Goal: Information Seeking & Learning: Learn about a topic

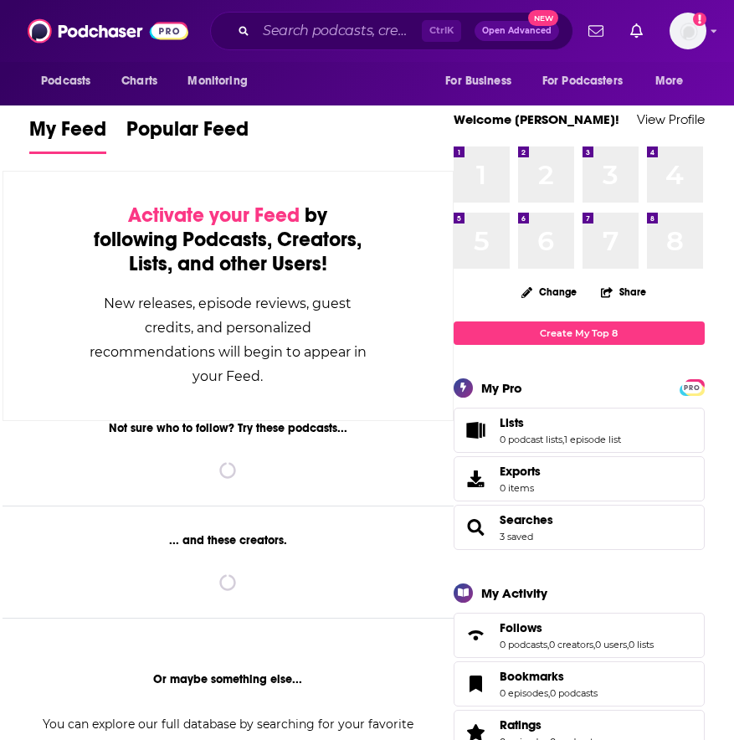
drag, startPoint x: 0, startPoint y: 0, endPoint x: 409, endPoint y: 29, distance: 409.6
click at [409, 29] on input "Search podcasts, credits, & more..." at bounding box center [339, 31] width 166 height 27
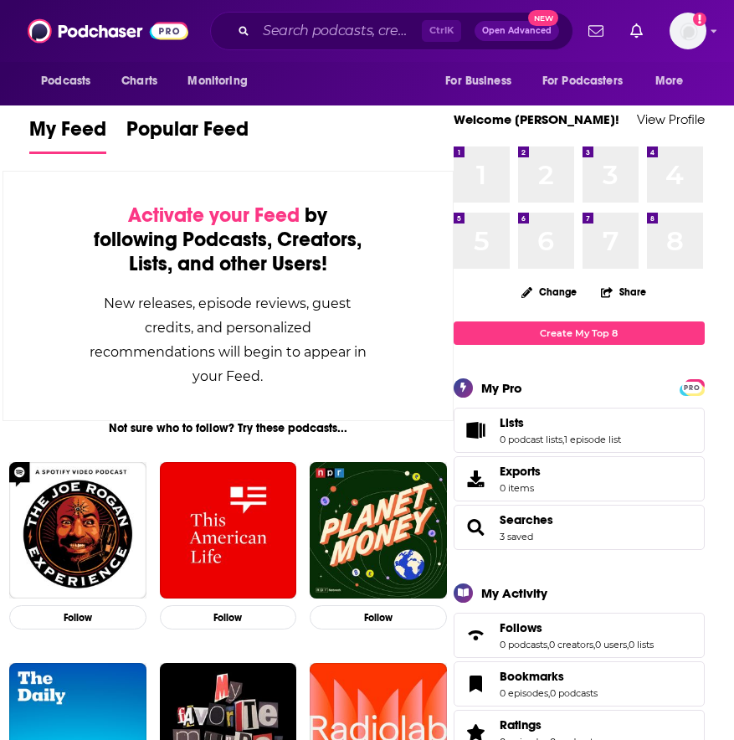
click at [292, 29] on input "Search podcasts, credits, & more..." at bounding box center [339, 31] width 166 height 27
click at [292, 28] on input "Search podcasts, credits, & more..." at bounding box center [339, 31] width 166 height 27
click at [324, 34] on input "Search podcasts, credits, & more..." at bounding box center [339, 31] width 166 height 27
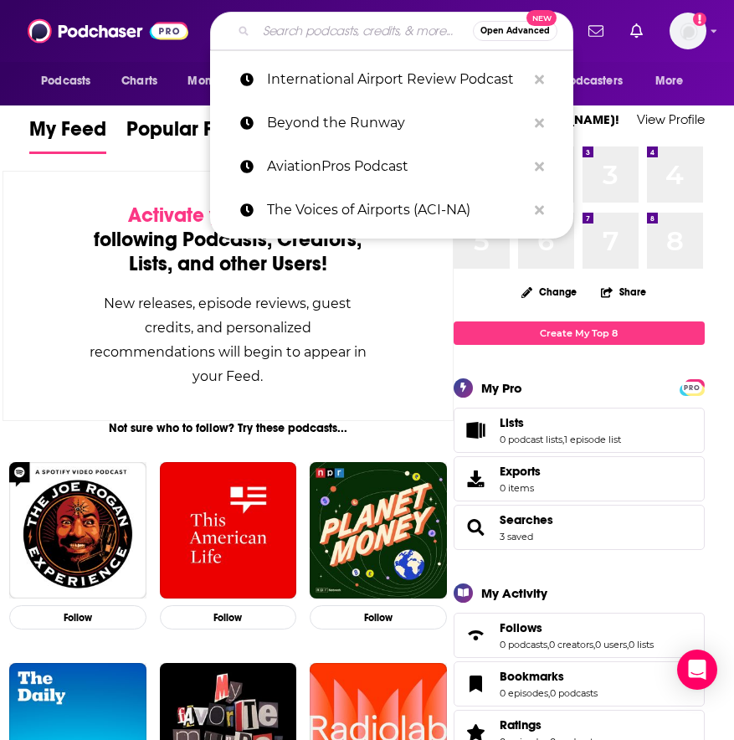
click at [311, 28] on input "Search podcasts, credits, & more..." at bounding box center [364, 31] width 217 height 27
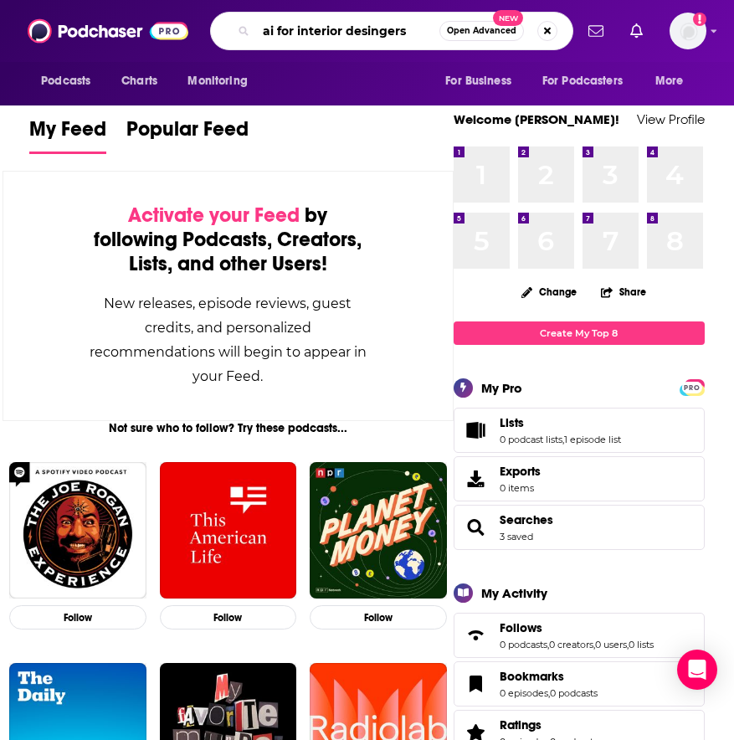
type input "ai for interior desingers"
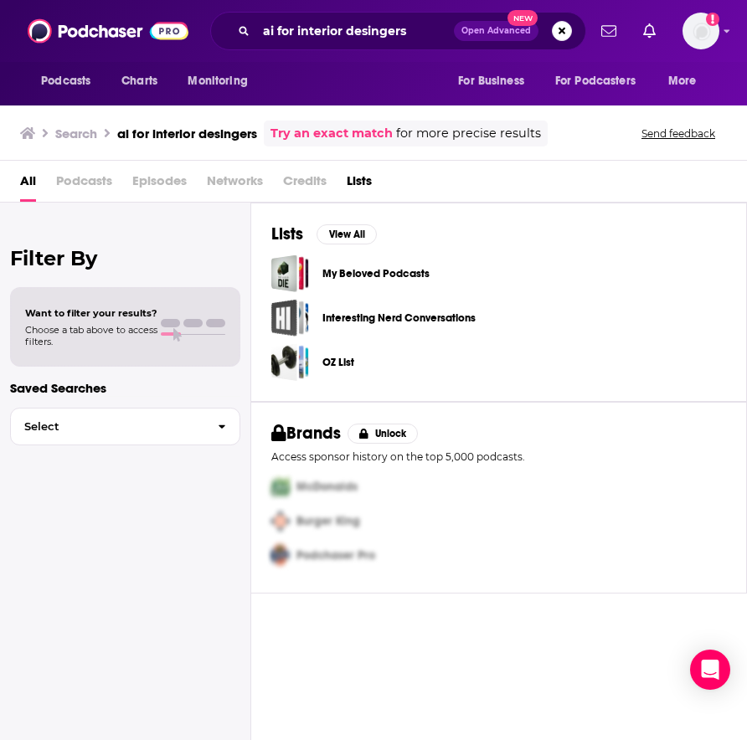
click at [316, 61] on div "Podcasts Charts Monitoring ai for interior desingers Open Advanced New For Busi…" at bounding box center [373, 31] width 747 height 62
